Goal: Information Seeking & Learning: Learn about a topic

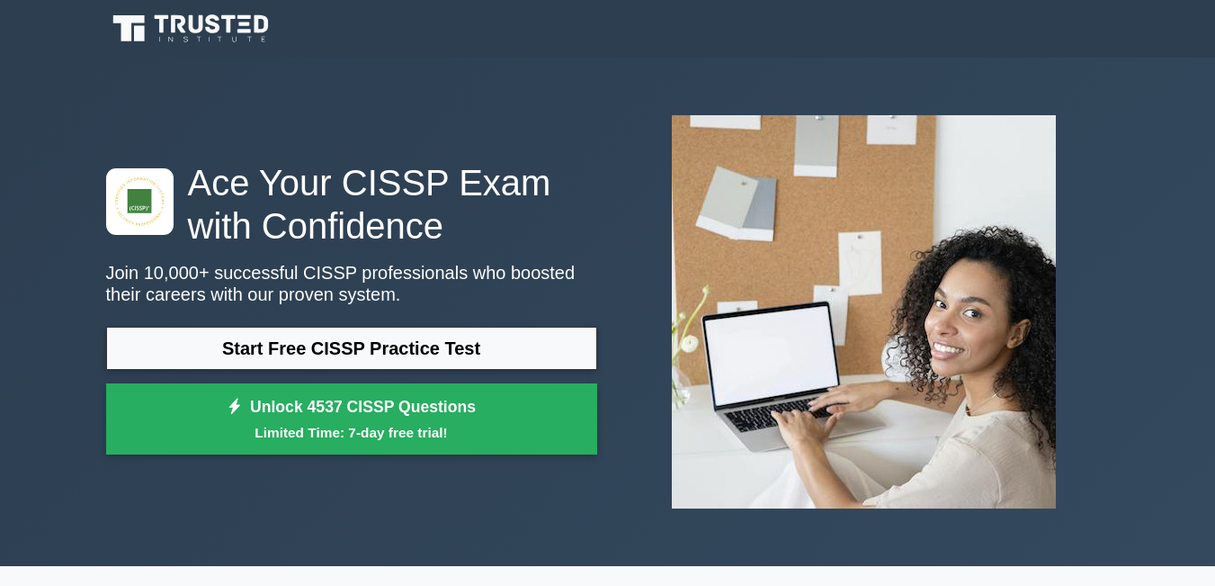
click at [374, 346] on link "Start Free CISSP Practice Test" at bounding box center [351, 348] width 491 height 43
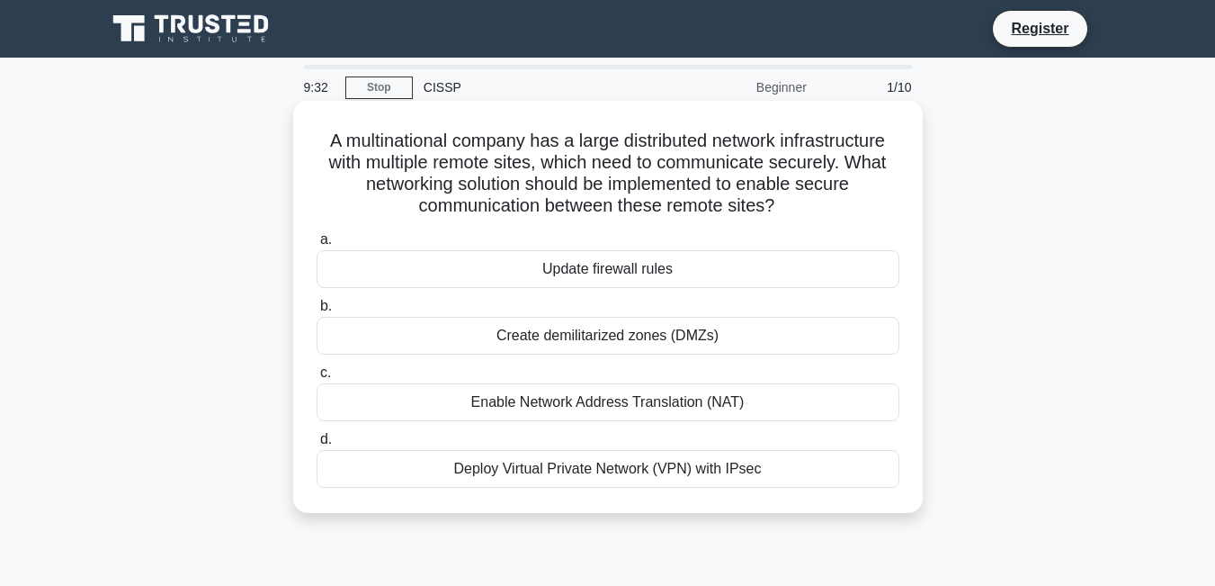
click at [510, 399] on div "Enable Network Address Translation (NAT)" at bounding box center [608, 402] width 583 height 38
click at [317, 379] on input "c. Enable Network Address Translation (NAT)" at bounding box center [317, 373] width 0 height 12
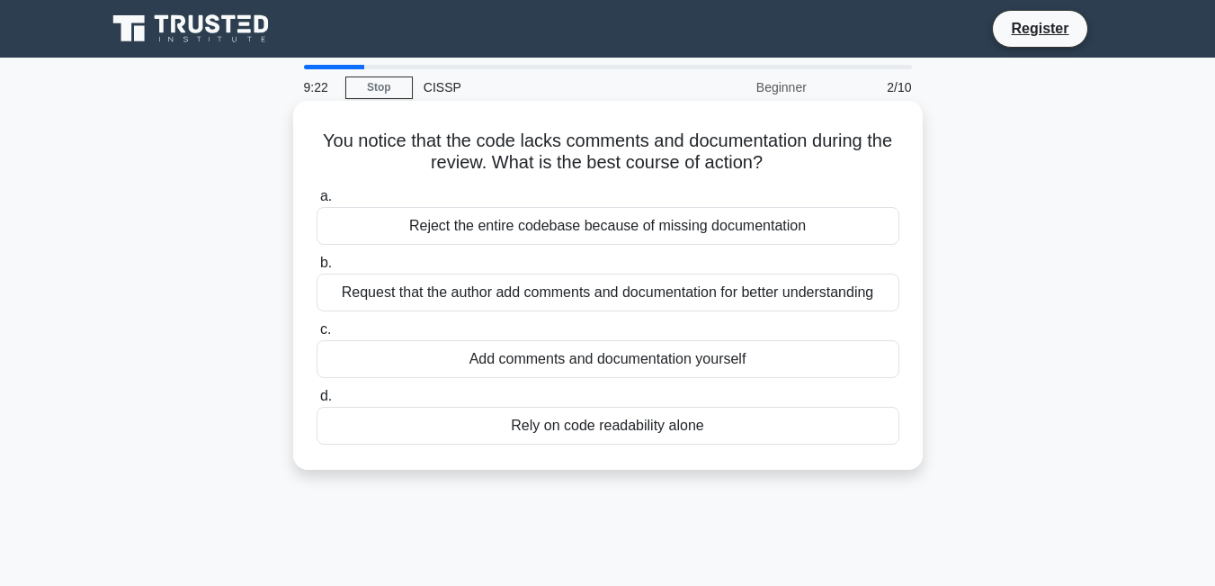
click at [414, 297] on div "Request that the author add comments and documentation for better understanding" at bounding box center [608, 292] width 583 height 38
click at [317, 269] on input "b. Request that the author add comments and documentation for better understand…" at bounding box center [317, 263] width 0 height 12
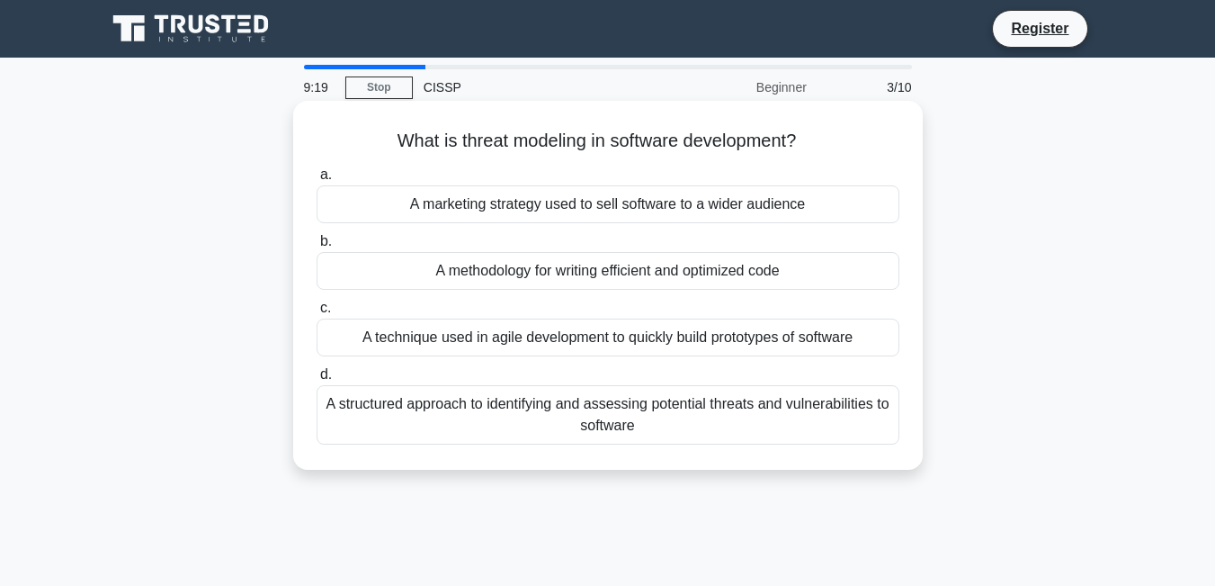
click at [408, 411] on div "A structured approach to identifying and assessing potential threats and vulner…" at bounding box center [608, 414] width 583 height 59
click at [317, 381] on input "d. A structured approach to identifying and assessing potential threats and vul…" at bounding box center [317, 375] width 0 height 12
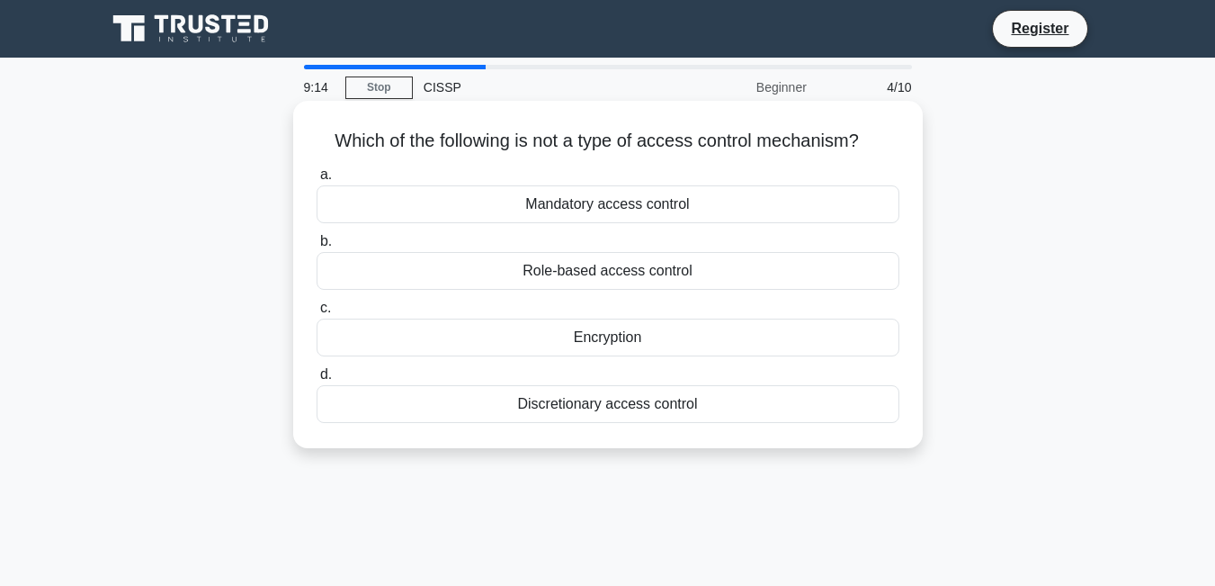
click at [550, 343] on div "Encryption" at bounding box center [608, 337] width 583 height 38
click at [317, 314] on input "c. Encryption" at bounding box center [317, 308] width 0 height 12
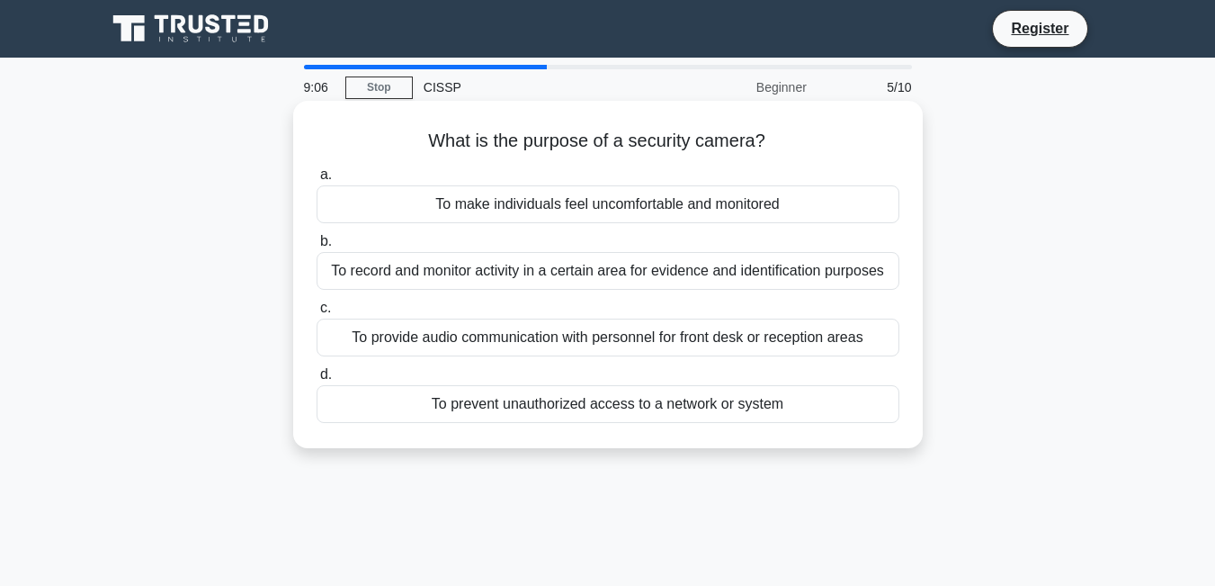
click at [488, 279] on div "To record and monitor activity in a certain area for evidence and identificatio…" at bounding box center [608, 271] width 583 height 38
click at [317, 247] on input "b. To record and monitor activity in a certain area for evidence and identifica…" at bounding box center [317, 242] width 0 height 12
